Goal: Information Seeking & Learning: Understand process/instructions

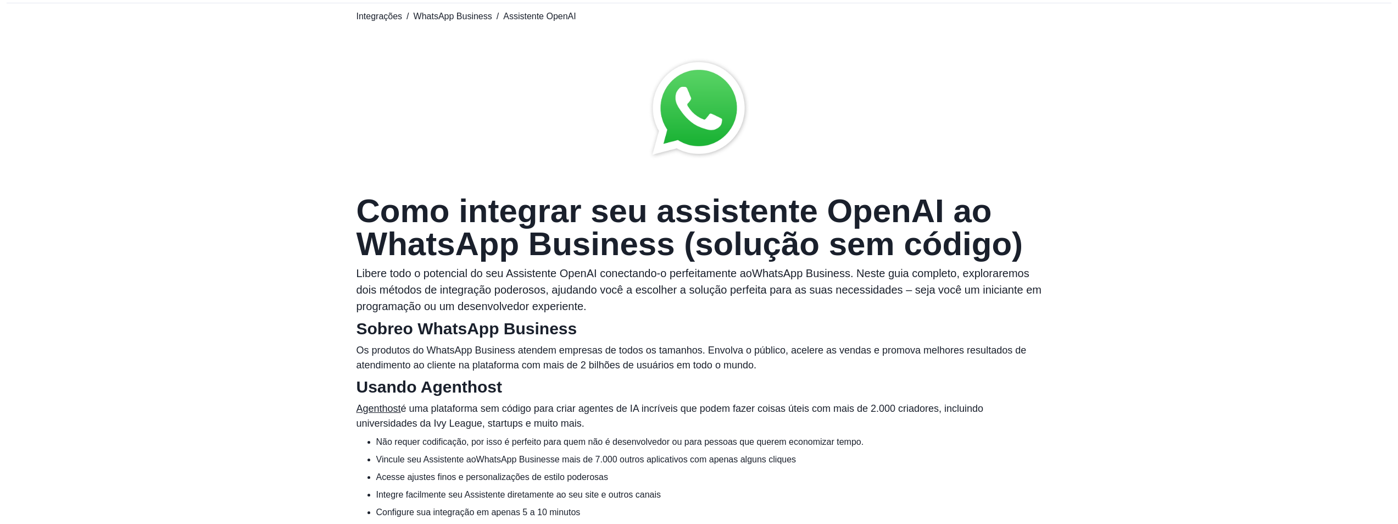
scroll to position [55, 0]
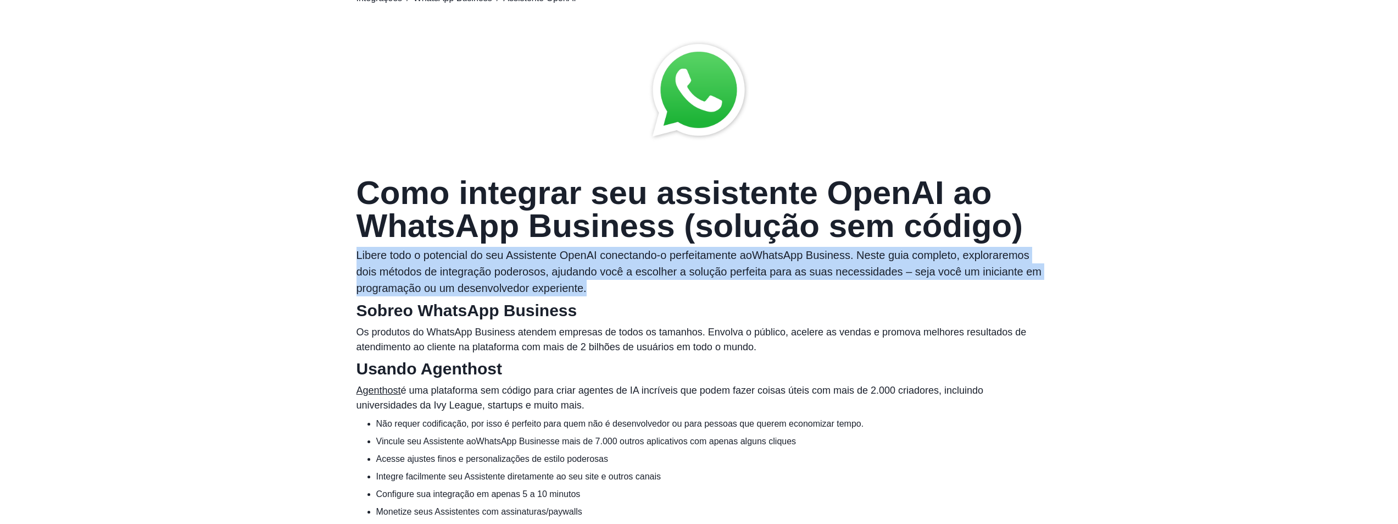
drag, startPoint x: 381, startPoint y: 264, endPoint x: 649, endPoint y: 286, distance: 269.1
click at [649, 286] on p "Libere todo o potencial do seu Assistente OpenAI conectando-o perfeitamente ao …" at bounding box center [700, 271] width 686 height 49
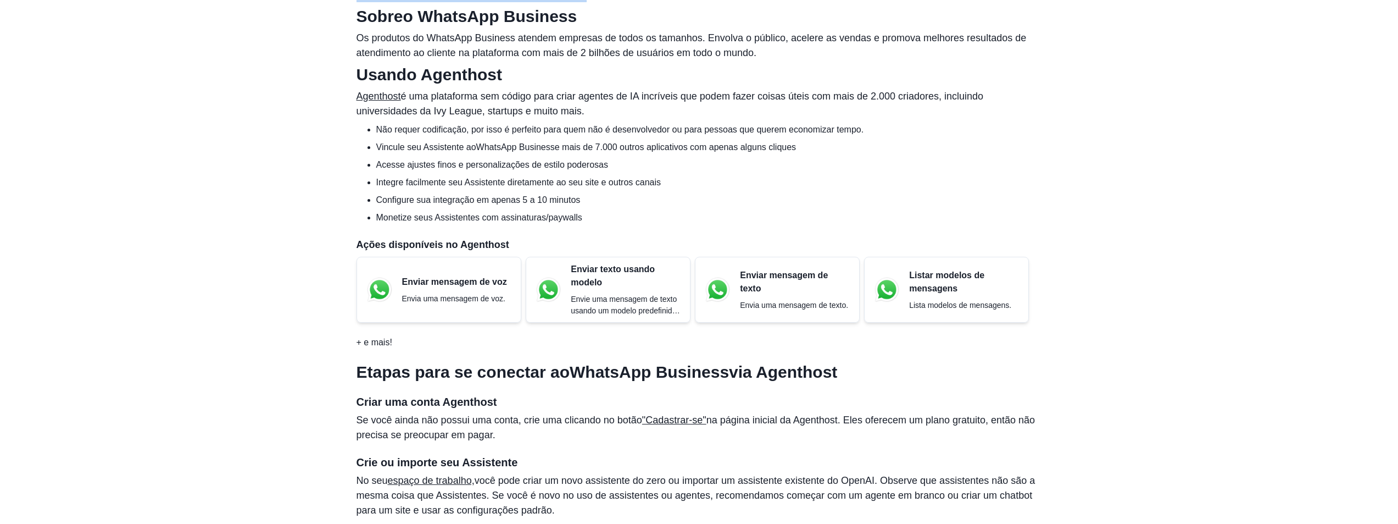
scroll to position [385, 0]
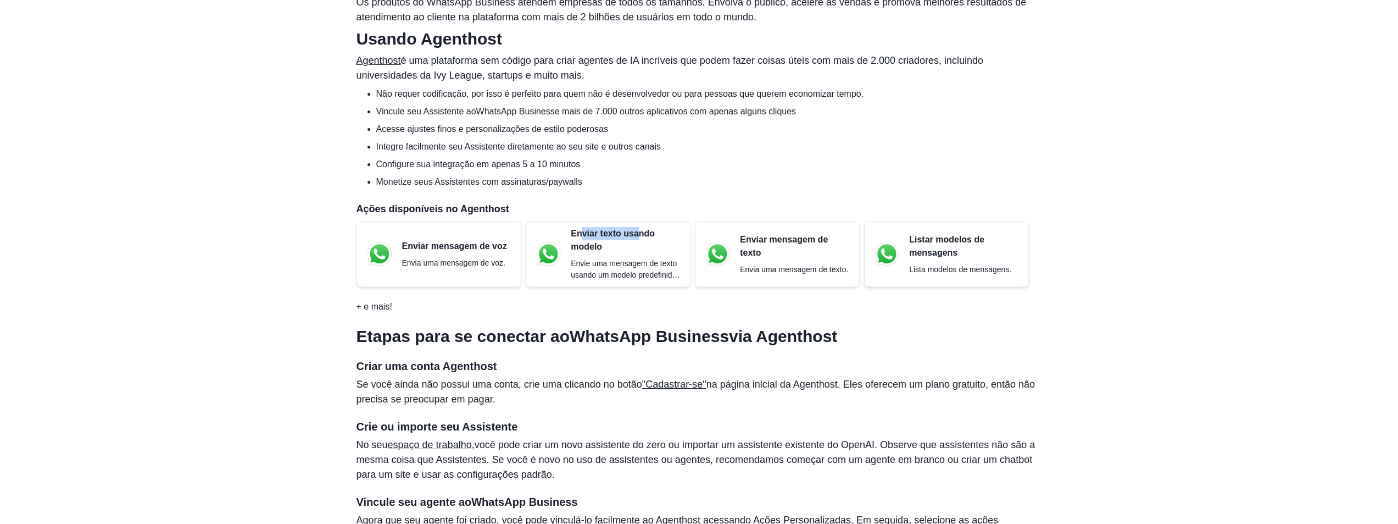
drag, startPoint x: 582, startPoint y: 230, endPoint x: 640, endPoint y: 235, distance: 57.9
click at [640, 235] on font "Enviar texto usando modelo" at bounding box center [613, 240] width 84 height 23
drag, startPoint x: 379, startPoint y: 212, endPoint x: 515, endPoint y: 216, distance: 136.4
click at [515, 216] on section "Usando Agenthost Agenthost é uma plataforma sem código para criar agentes de IA…" at bounding box center [700, 171] width 686 height 284
drag, startPoint x: 744, startPoint y: 241, endPoint x: 854, endPoint y: 258, distance: 111.3
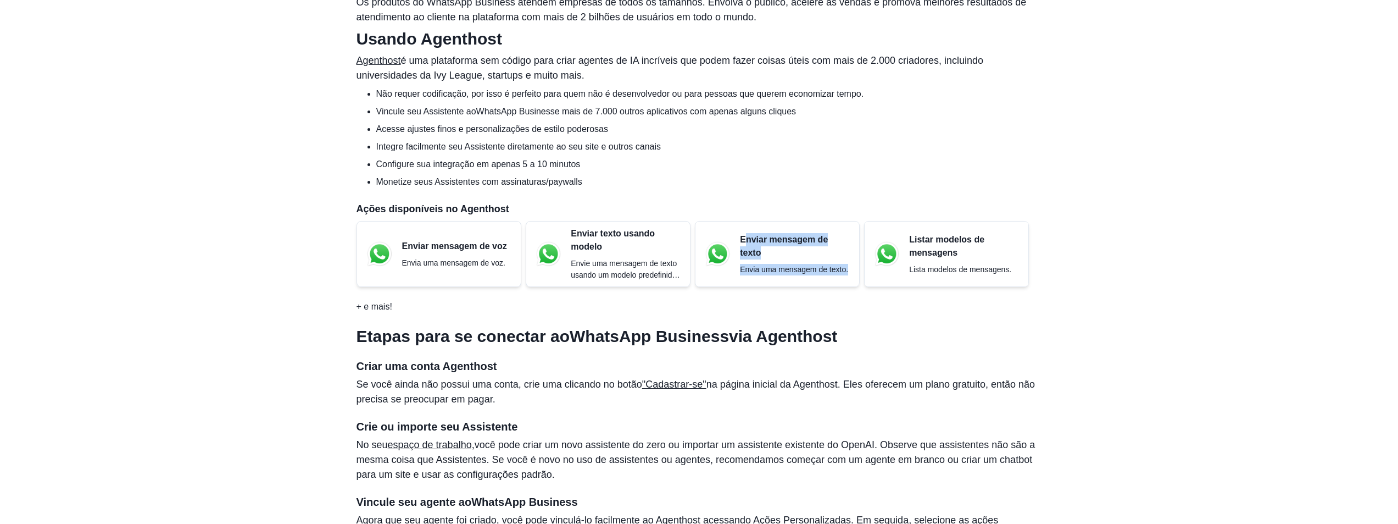
click at [851, 258] on div "Enviar mensagem de texto Envia uma mensagem de texto." at bounding box center [777, 254] width 165 height 66
drag, startPoint x: 909, startPoint y: 241, endPoint x: 663, endPoint y: 290, distance: 251.5
click at [956, 273] on div "Listar modelos de mensagens Lista modelos de mensagens." at bounding box center [964, 254] width 110 height 42
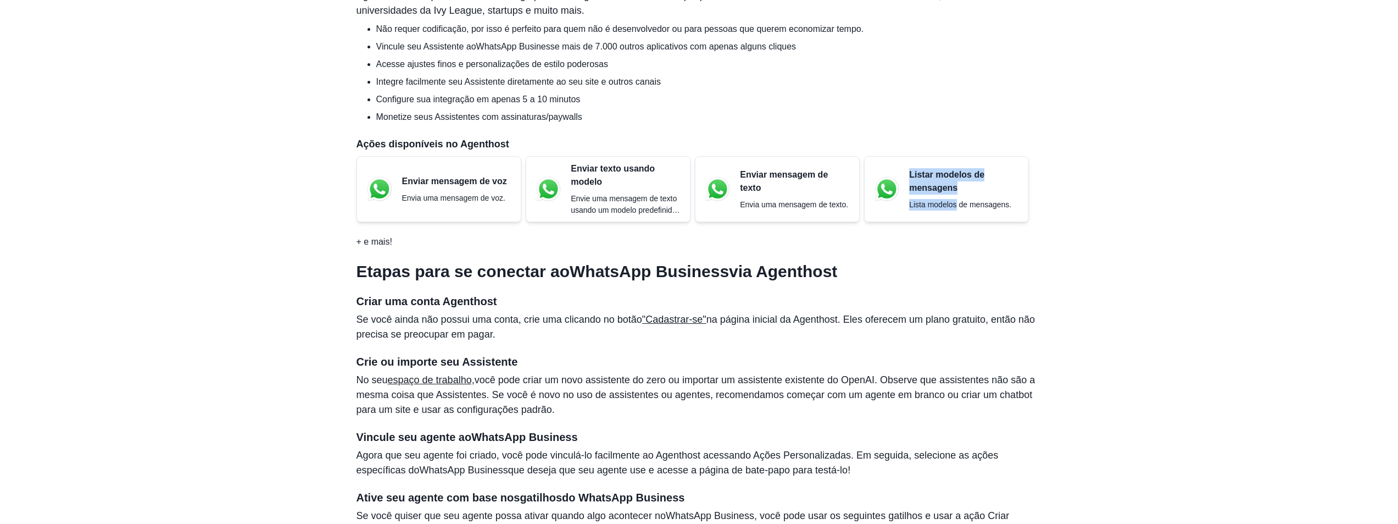
scroll to position [714, 0]
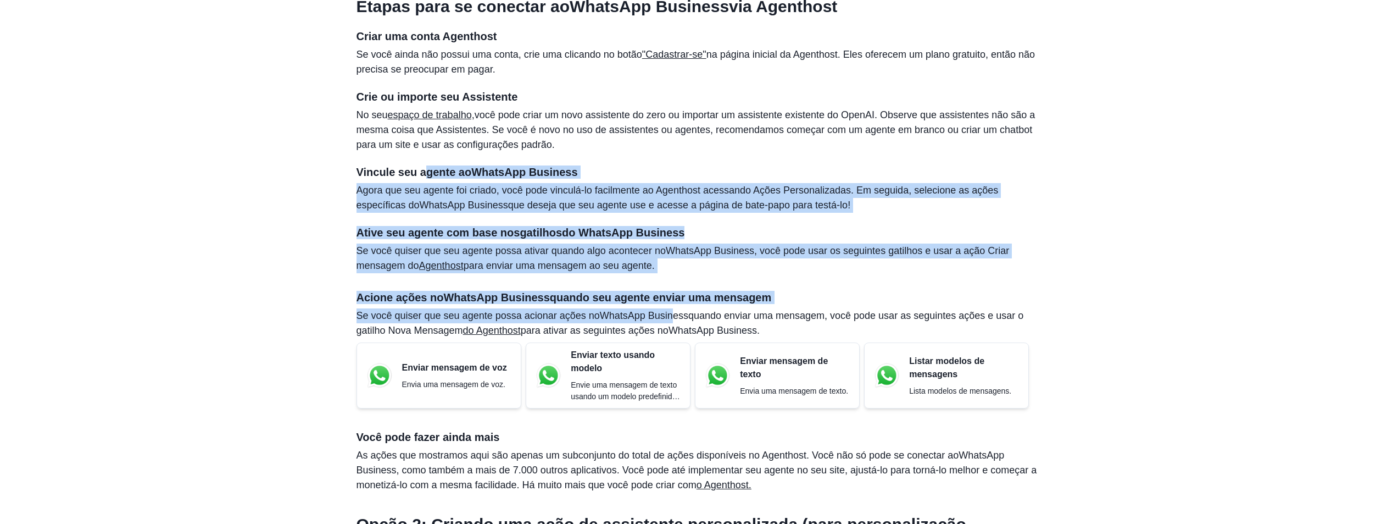
drag, startPoint x: 513, startPoint y: 174, endPoint x: 602, endPoint y: 250, distance: 117.3
click at [666, 300] on section "Etapas para se conectar ao WhatsApp Business via Agenthost Criar uma conta Agen…" at bounding box center [700, 240] width 686 height 504
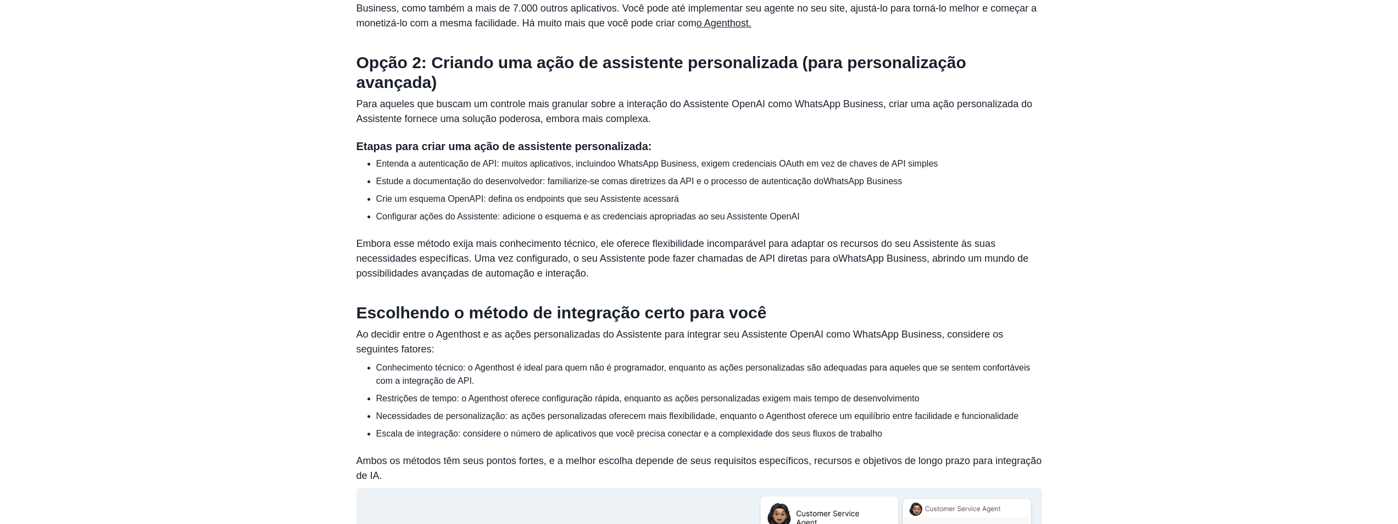
scroll to position [1539, 0]
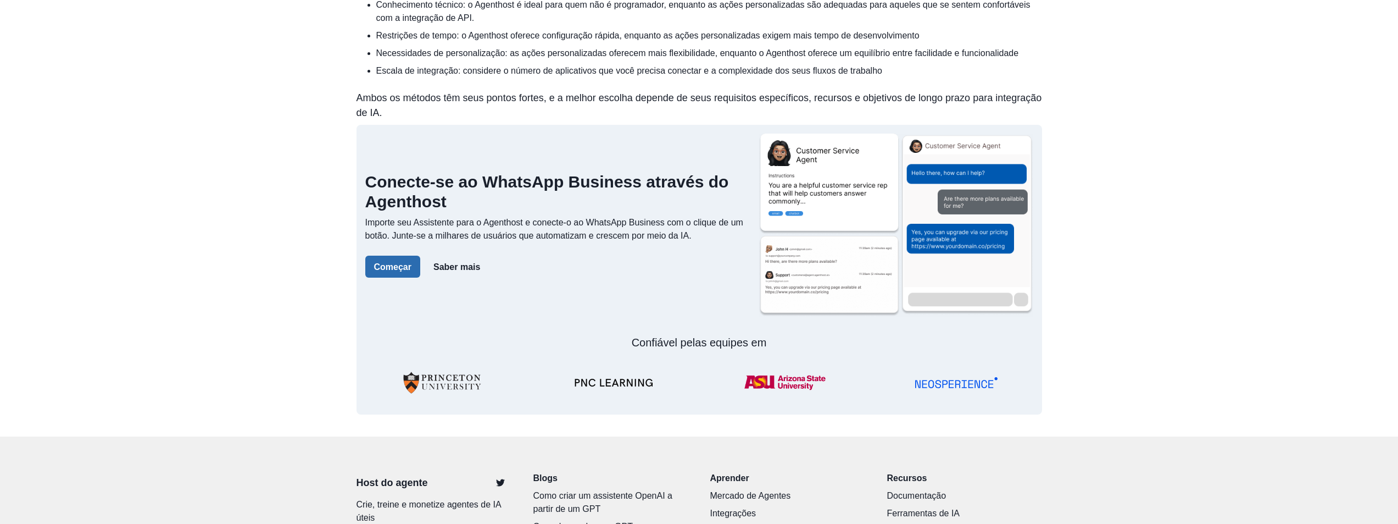
click at [392, 262] on font "Começar" at bounding box center [392, 266] width 37 height 9
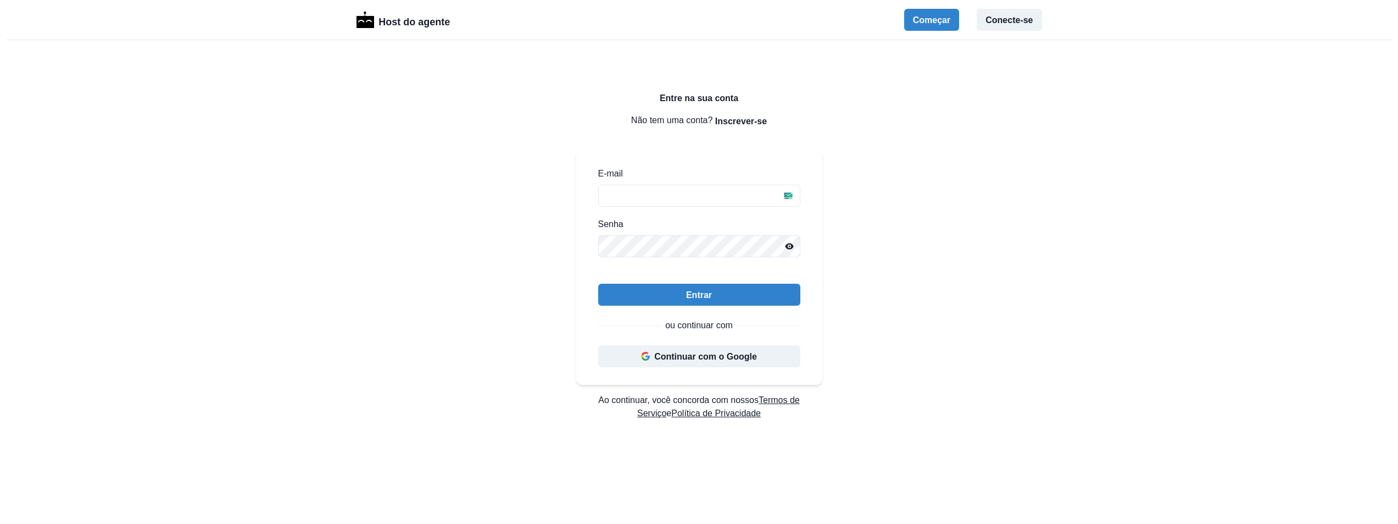
scroll to position [252, 0]
